Goal: Transaction & Acquisition: Purchase product/service

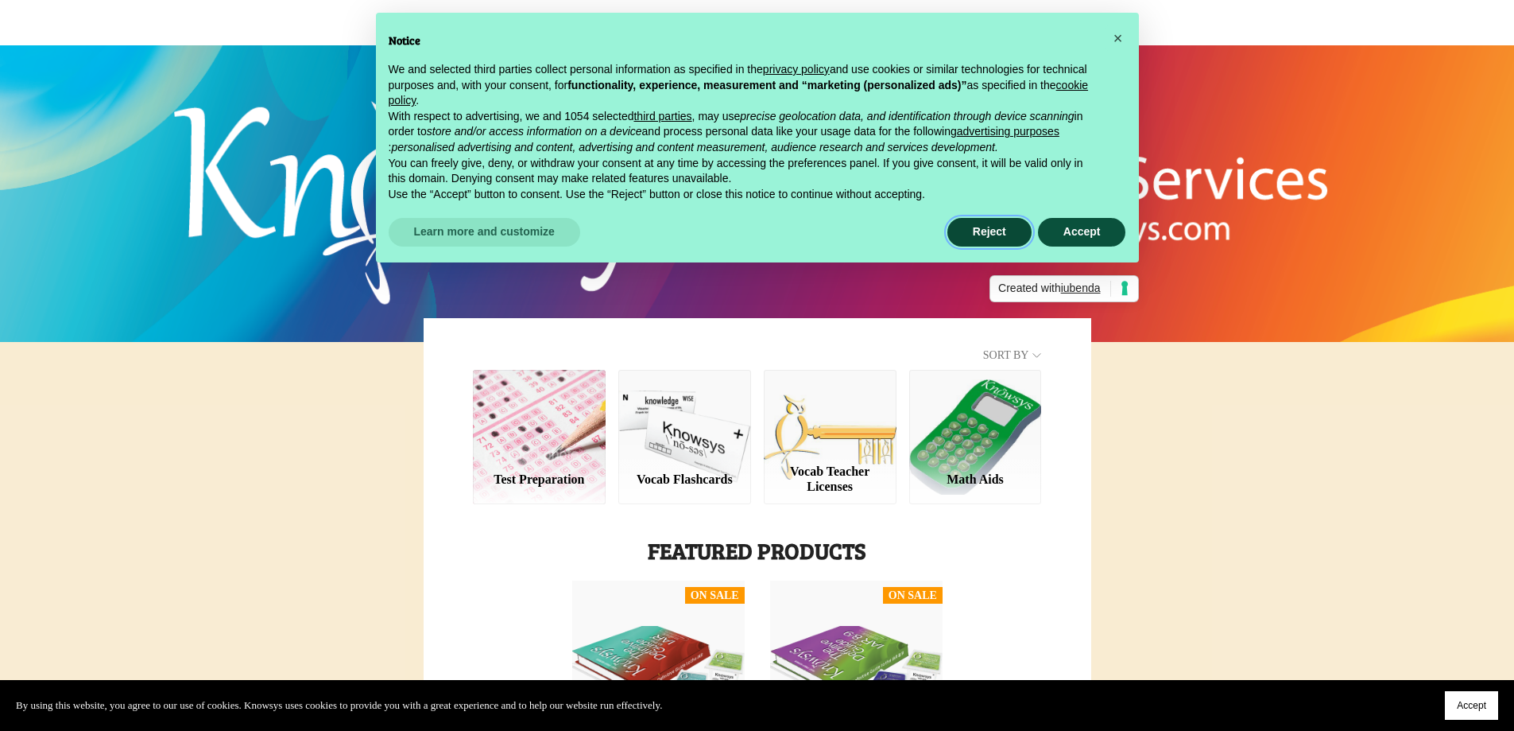
click at [1007, 230] on button "Reject" at bounding box center [990, 232] width 84 height 29
click at [1007, 230] on h1 "Knowsys Educational Services" at bounding box center [757, 176] width 588 height 206
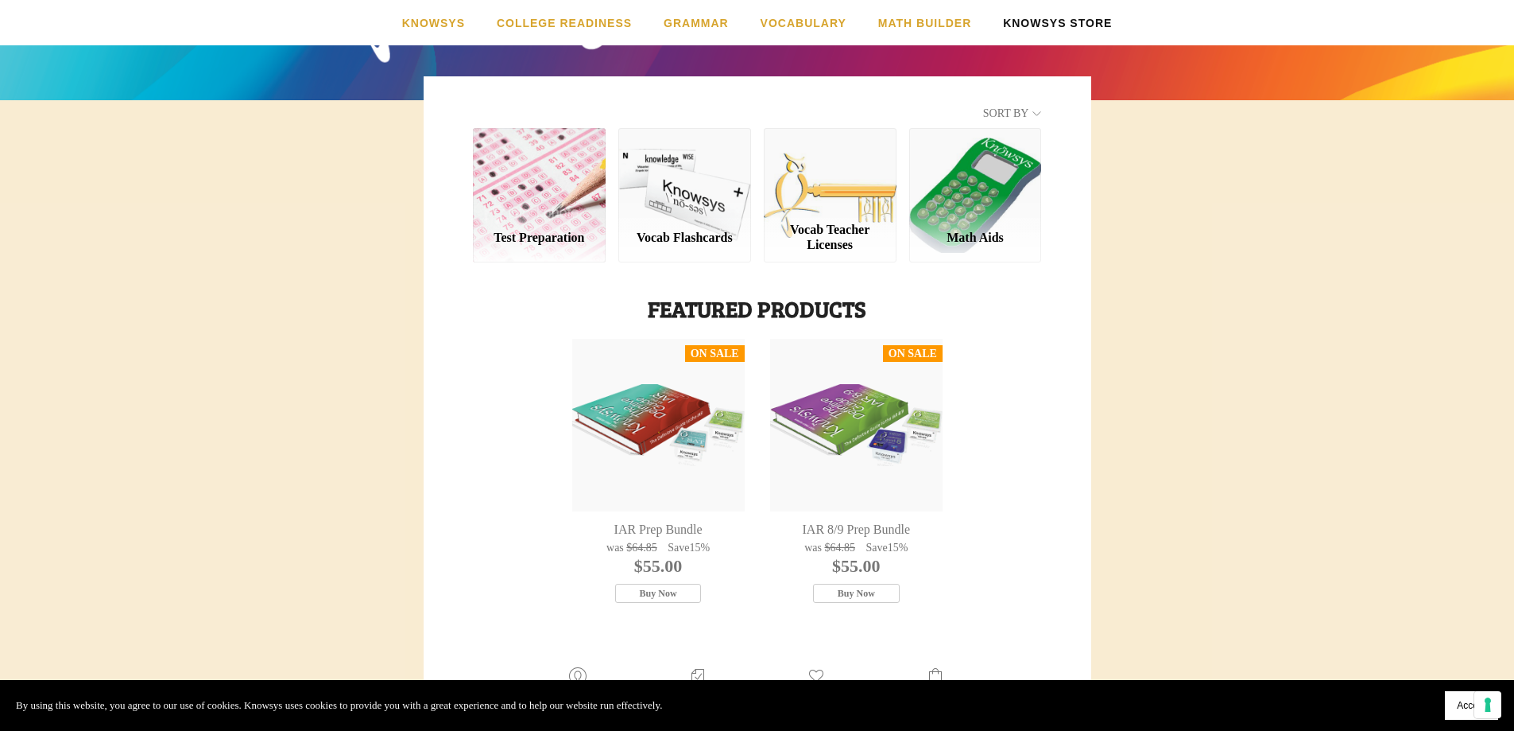
scroll to position [238, 0]
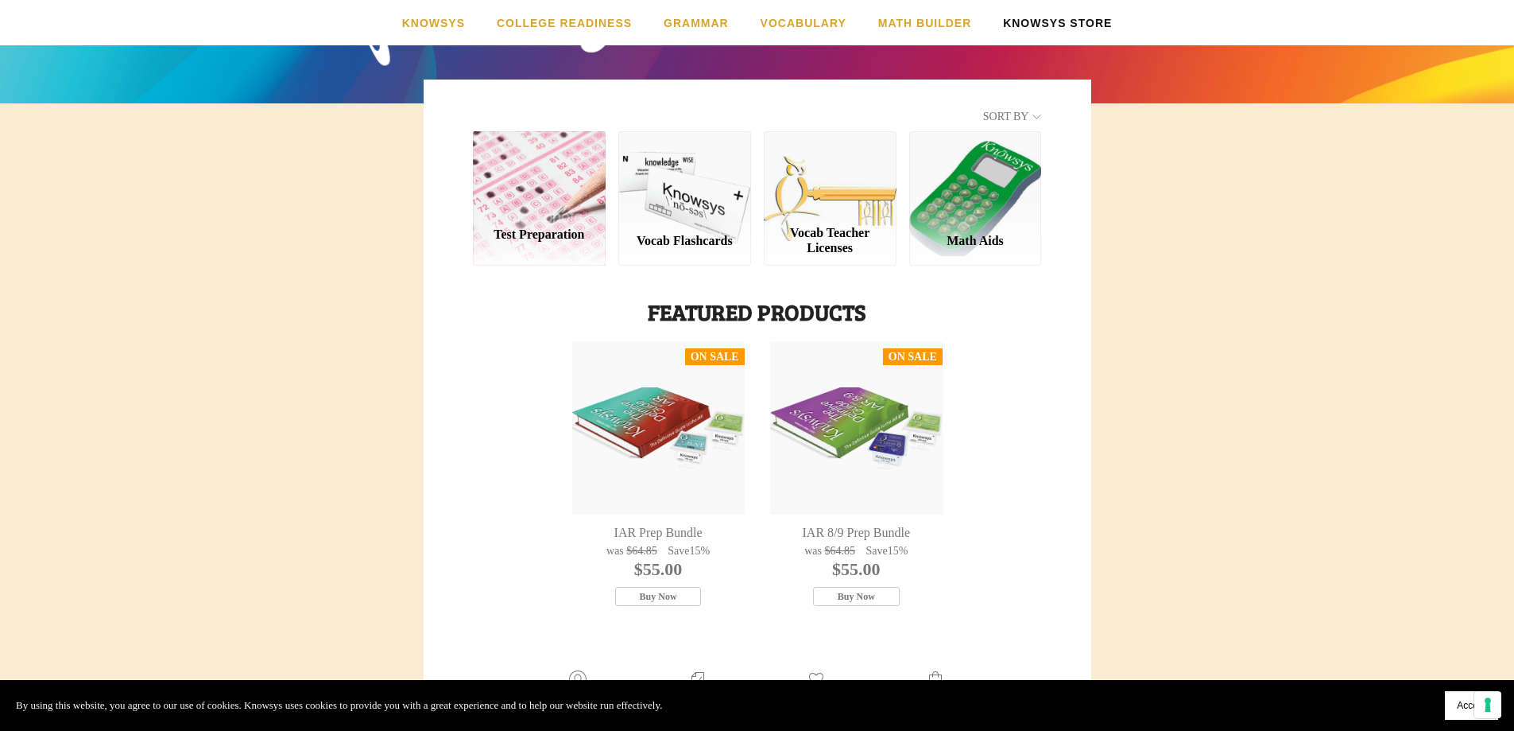
click at [556, 182] on div "Test Preparation" at bounding box center [539, 198] width 133 height 134
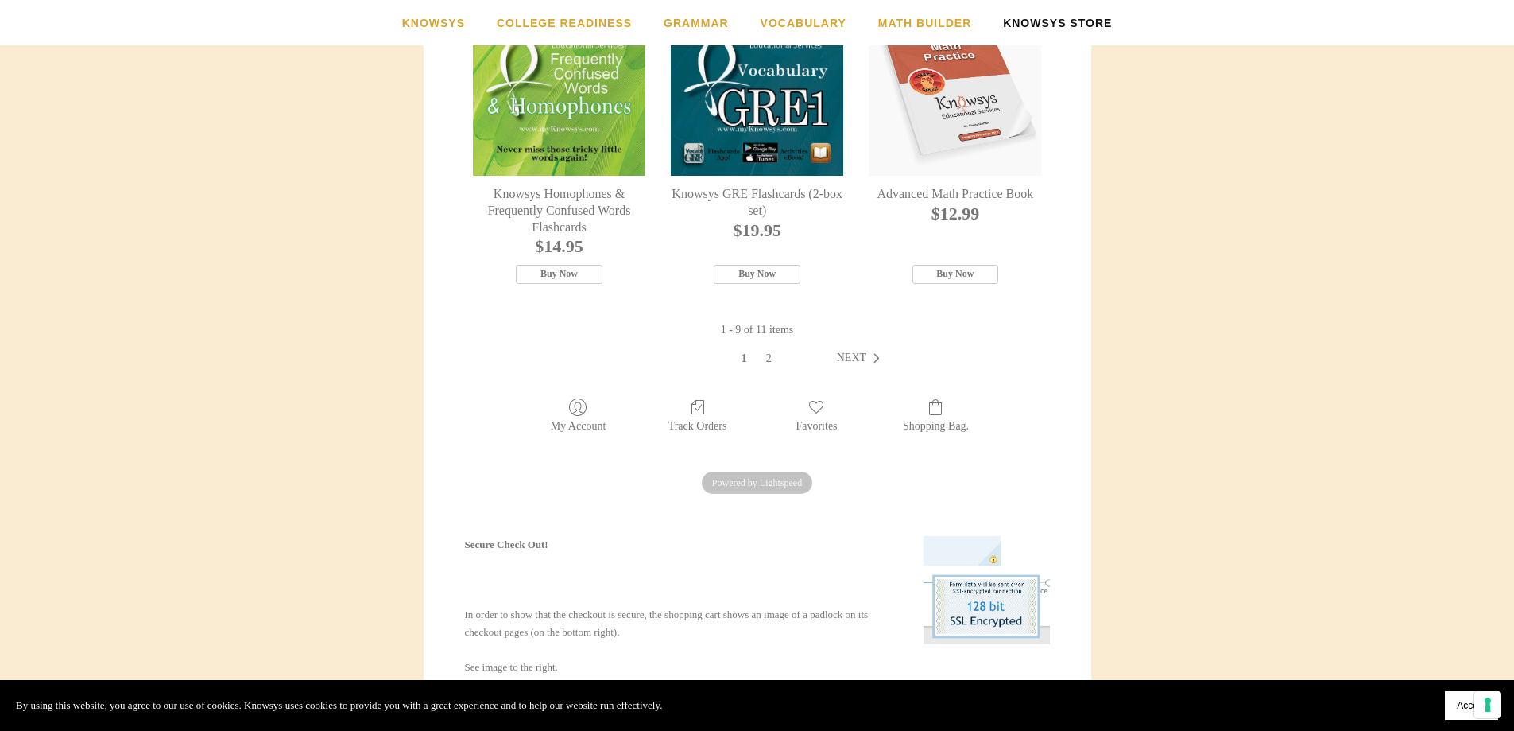
scroll to position [1033, 0]
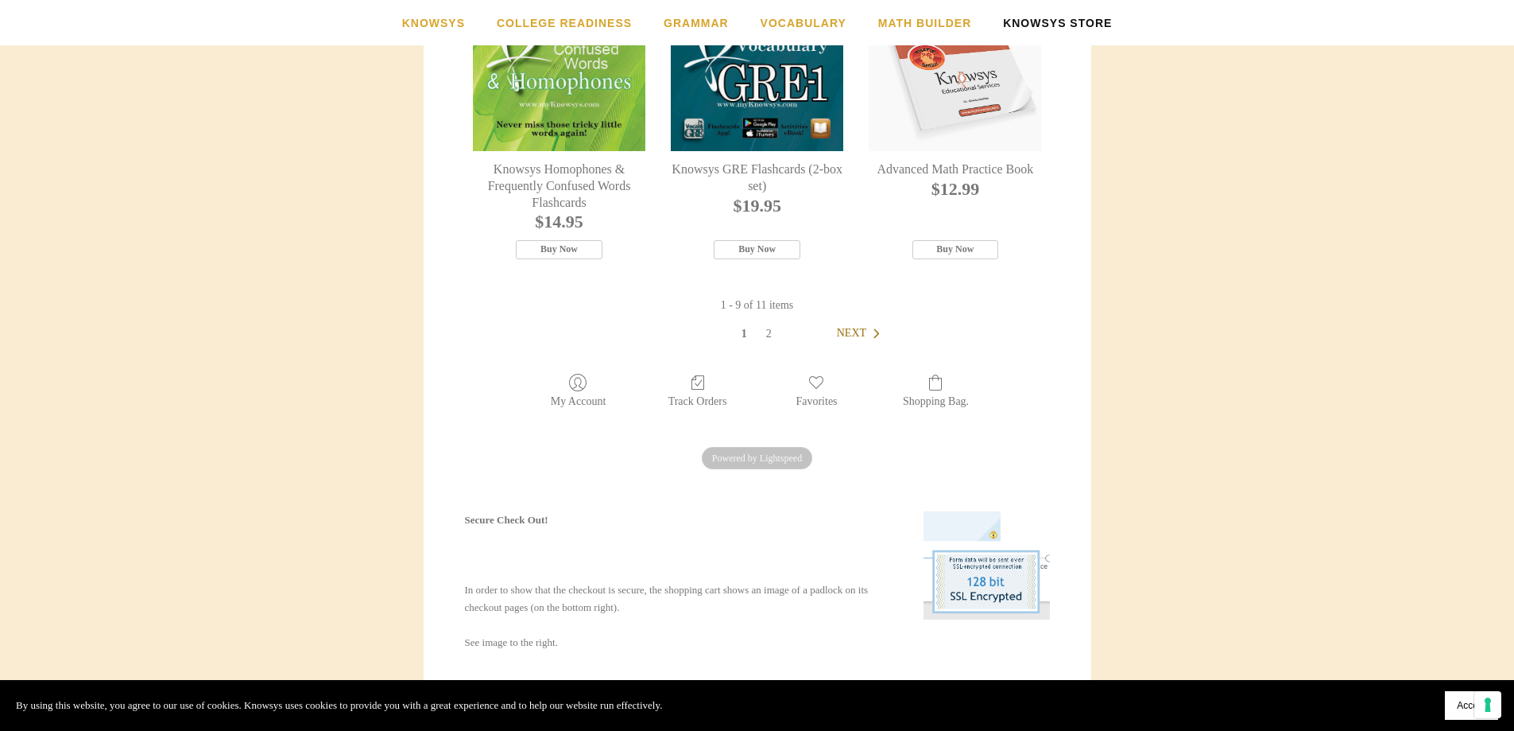
click at [856, 339] on span "Next" at bounding box center [851, 333] width 29 height 12
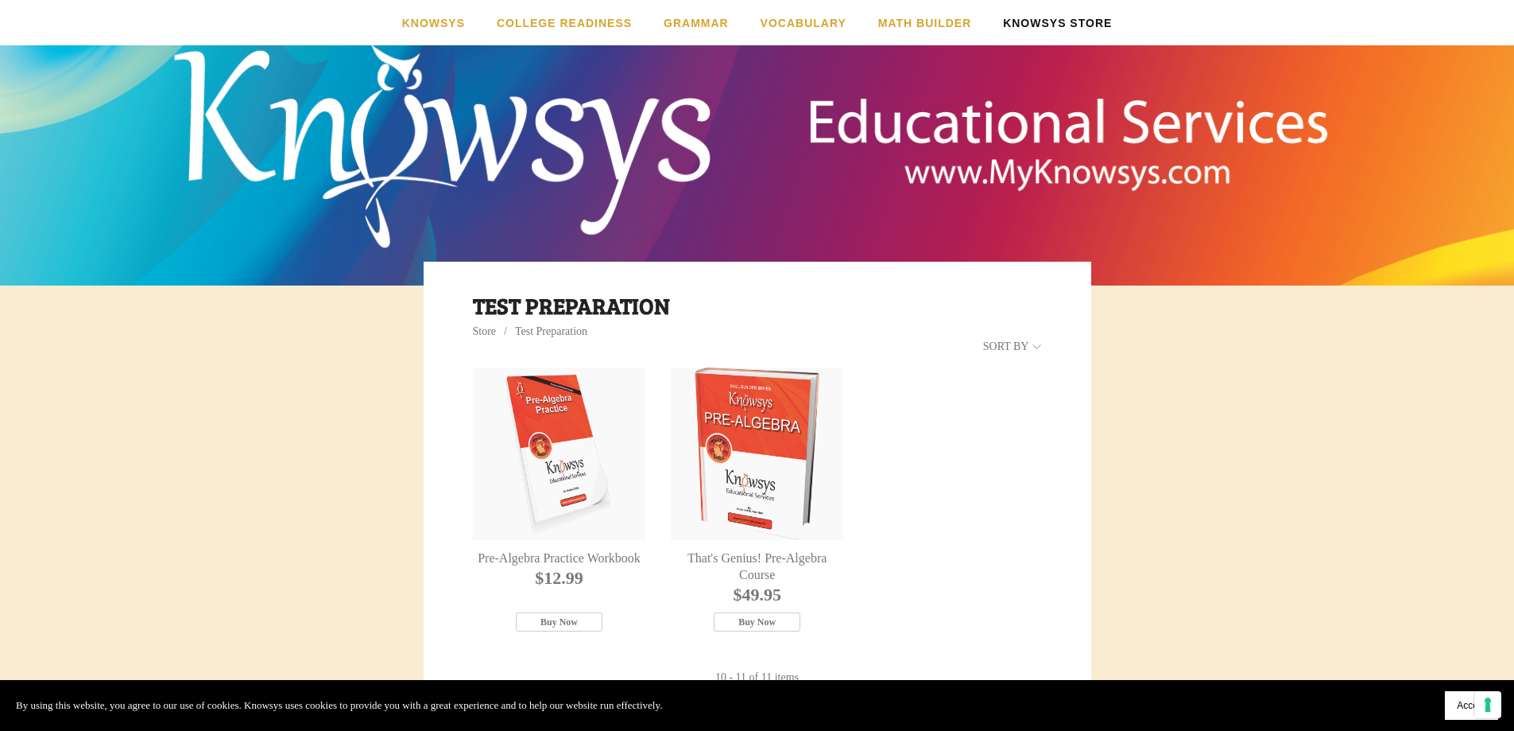
scroll to position [238, 0]
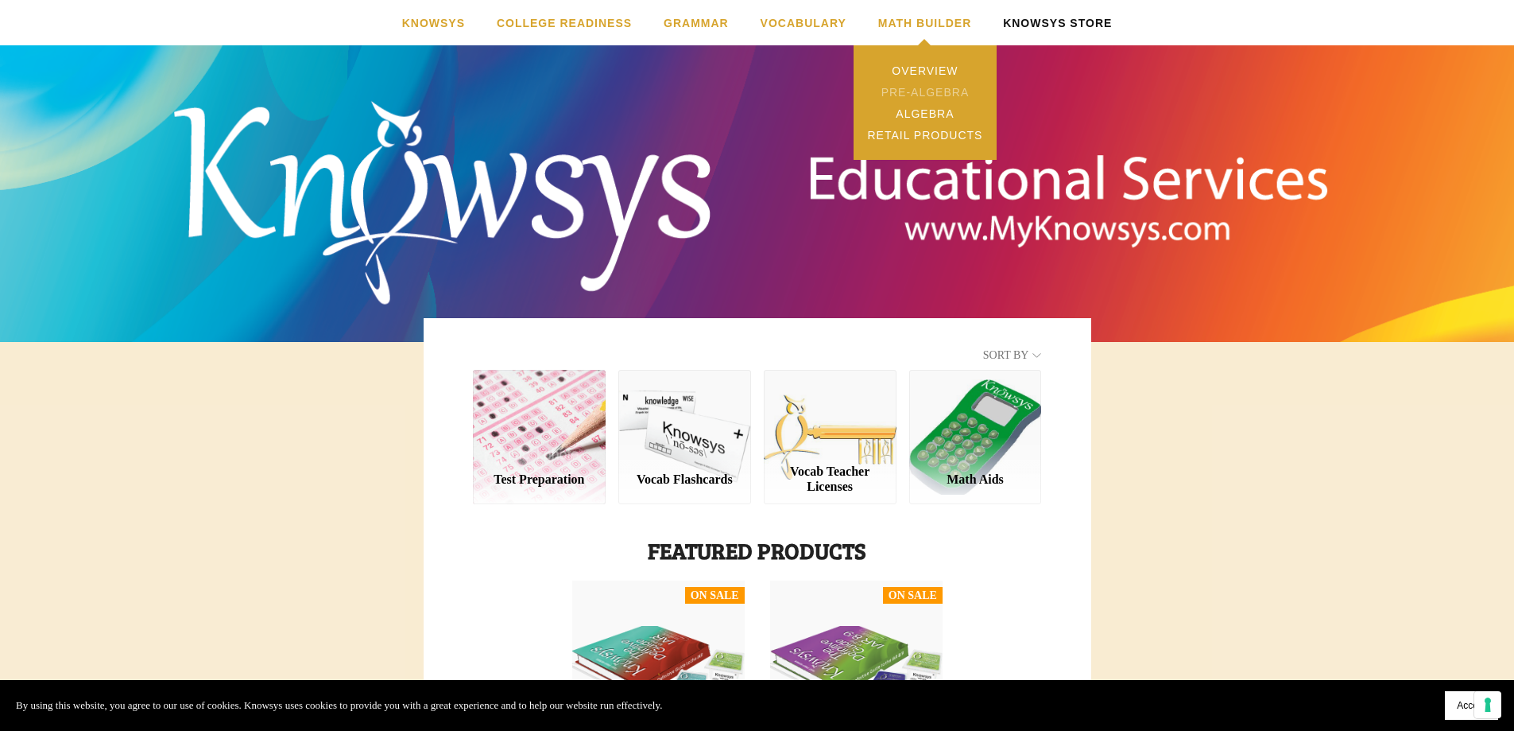
click at [932, 89] on link "Pre-Algebra" at bounding box center [925, 91] width 143 height 21
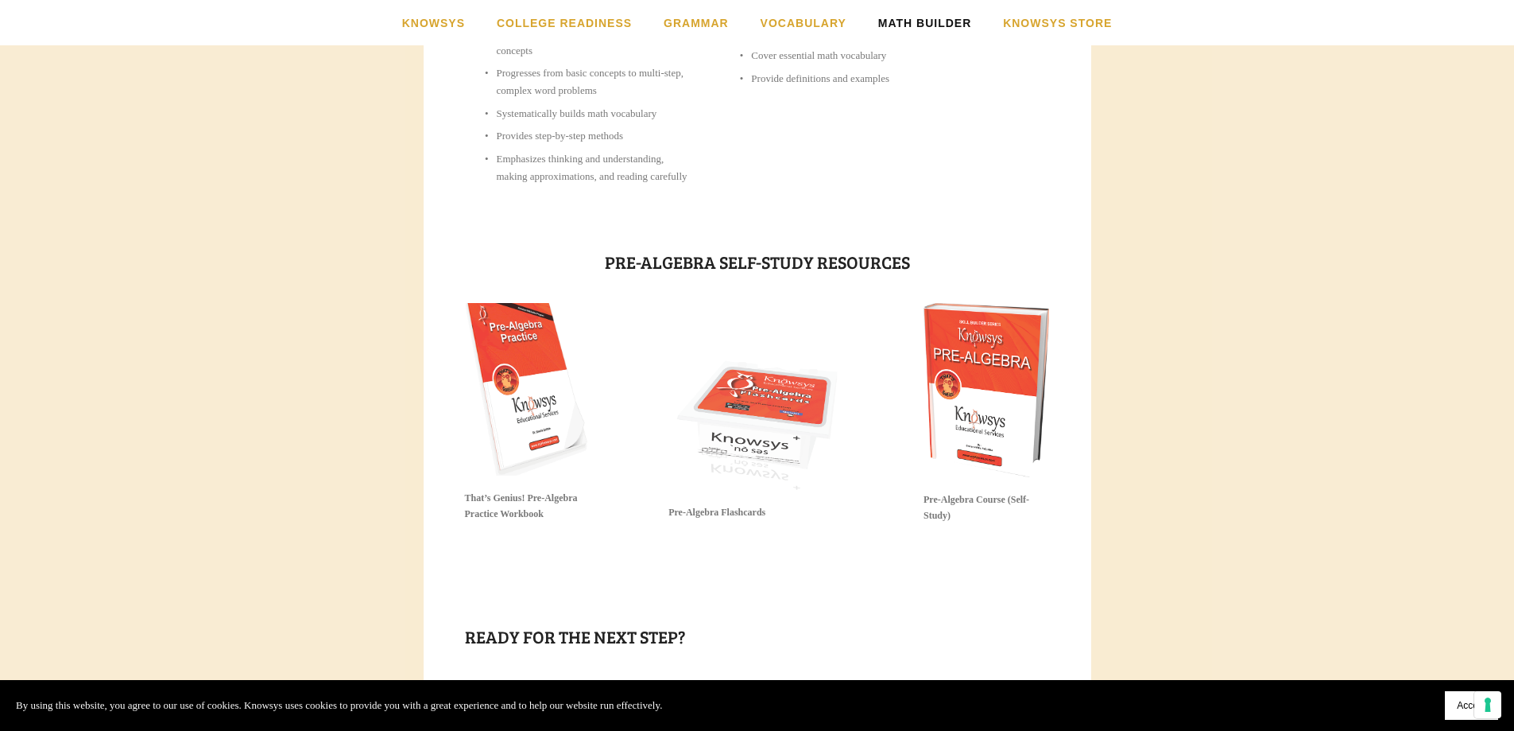
scroll to position [715, 0]
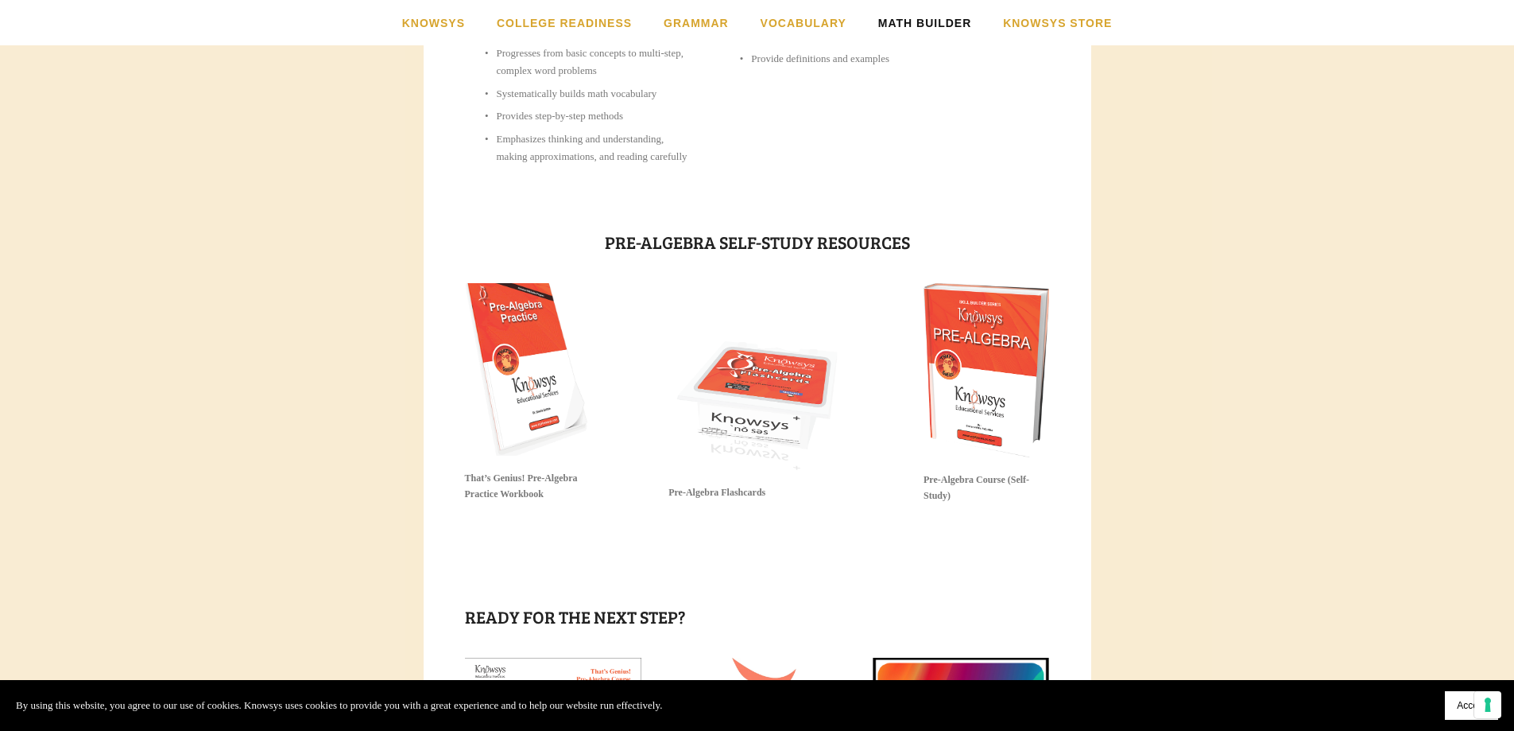
click at [489, 394] on img at bounding box center [528, 369] width 126 height 173
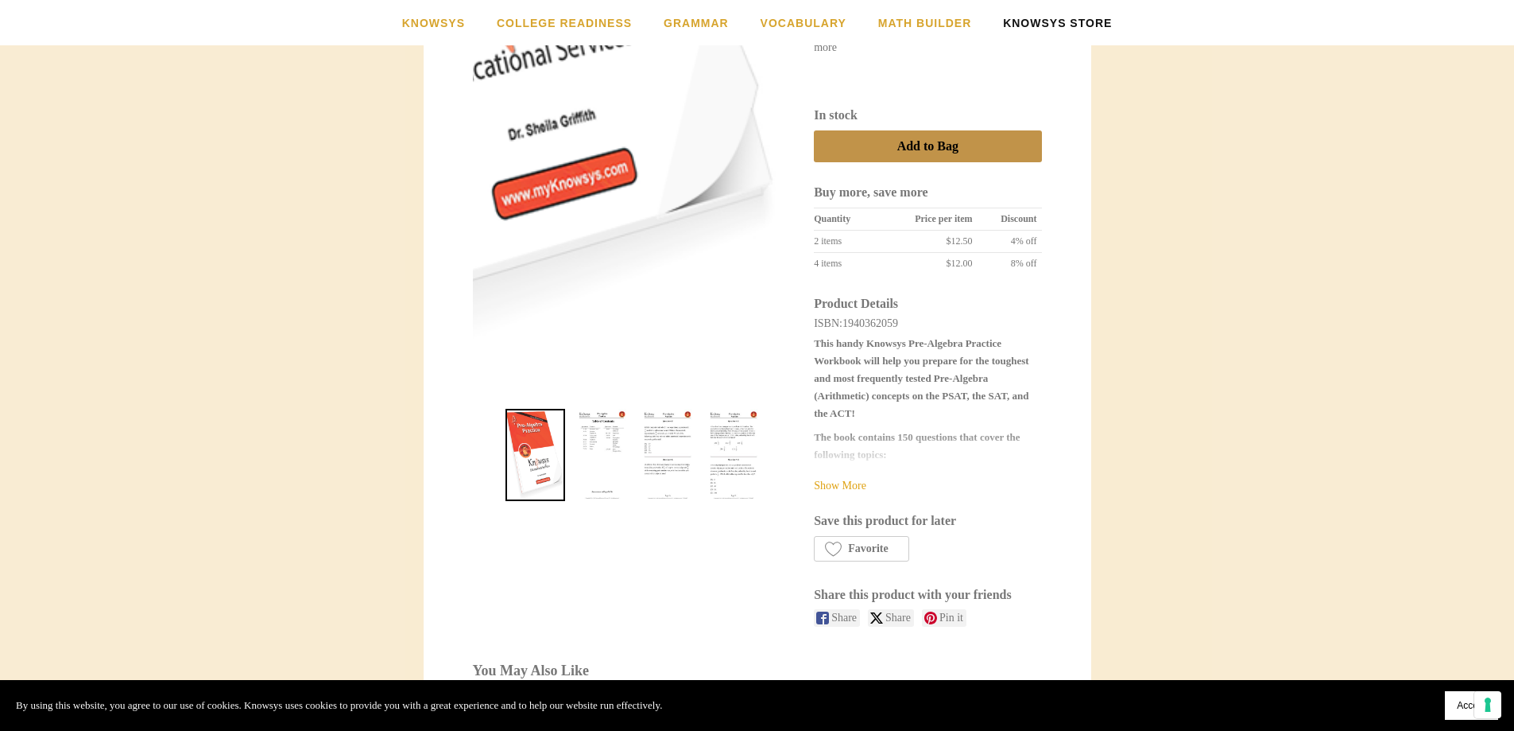
scroll to position [477, 0]
